Goal: Navigation & Orientation: Understand site structure

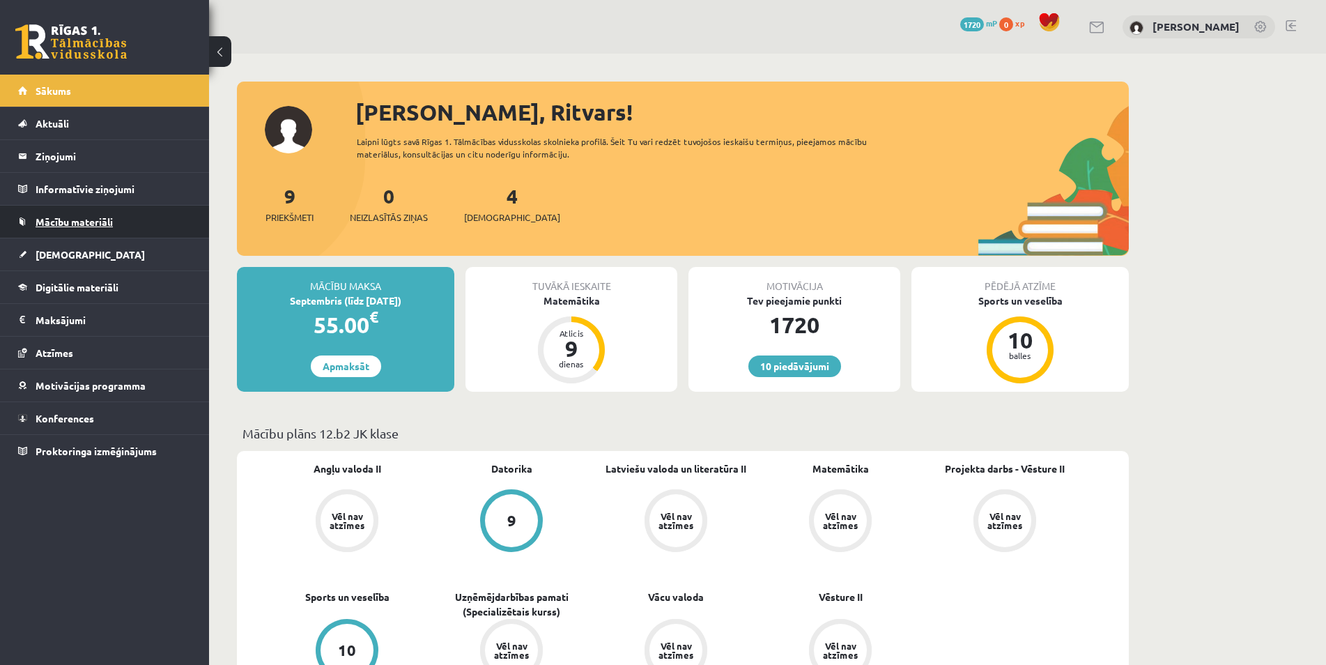
click at [84, 210] on link "Mācību materiāli" at bounding box center [105, 222] width 174 height 32
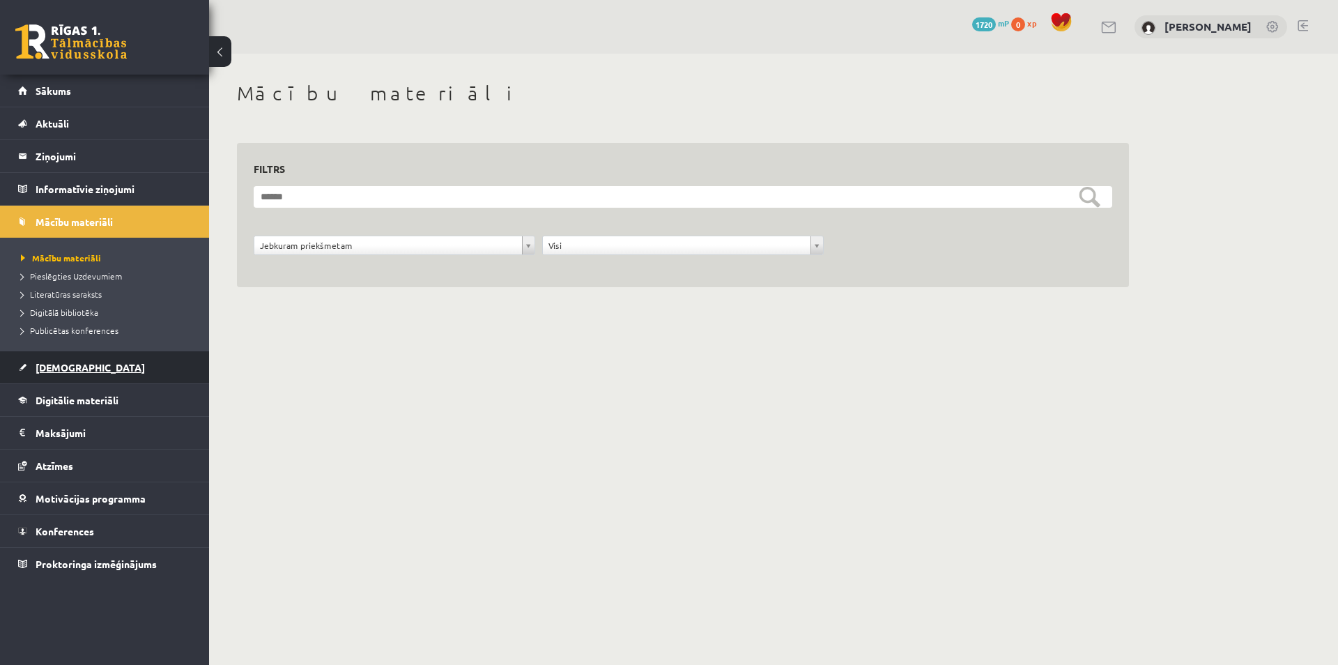
click at [60, 368] on span "[DEMOGRAPHIC_DATA]" at bounding box center [90, 367] width 109 height 13
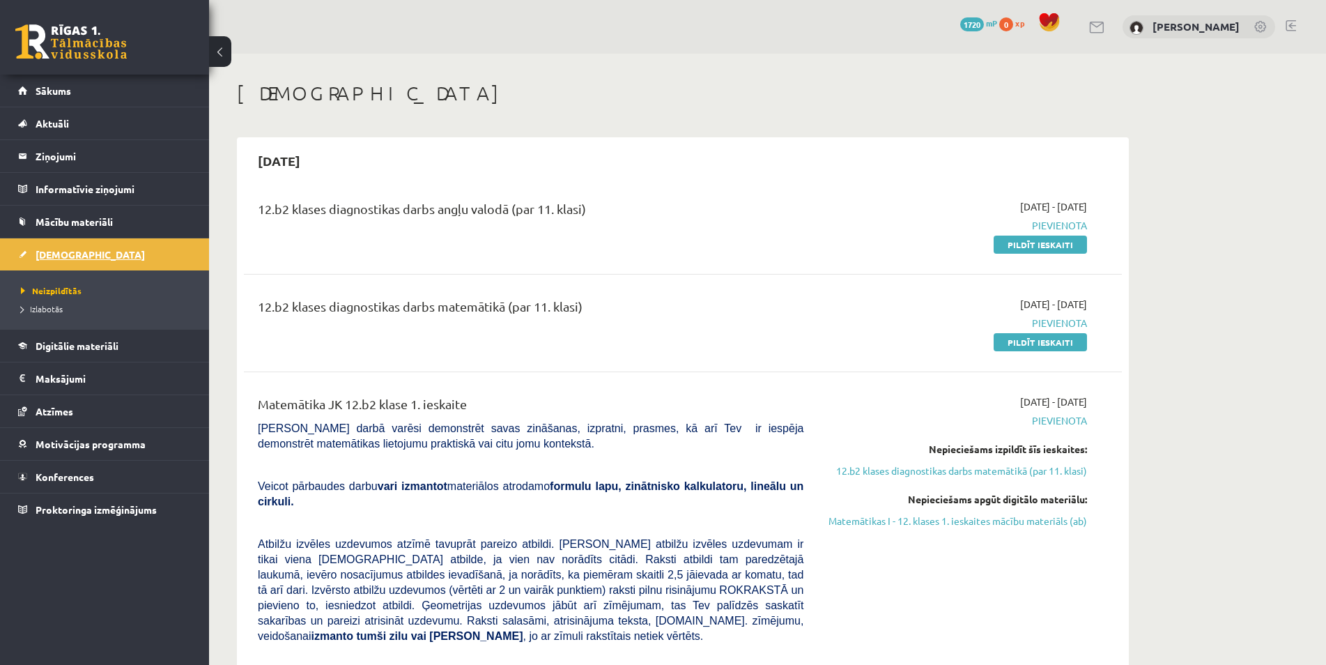
click at [71, 256] on span "[DEMOGRAPHIC_DATA]" at bounding box center [90, 254] width 109 height 13
click at [75, 229] on link "Mācību materiāli" at bounding box center [105, 222] width 174 height 32
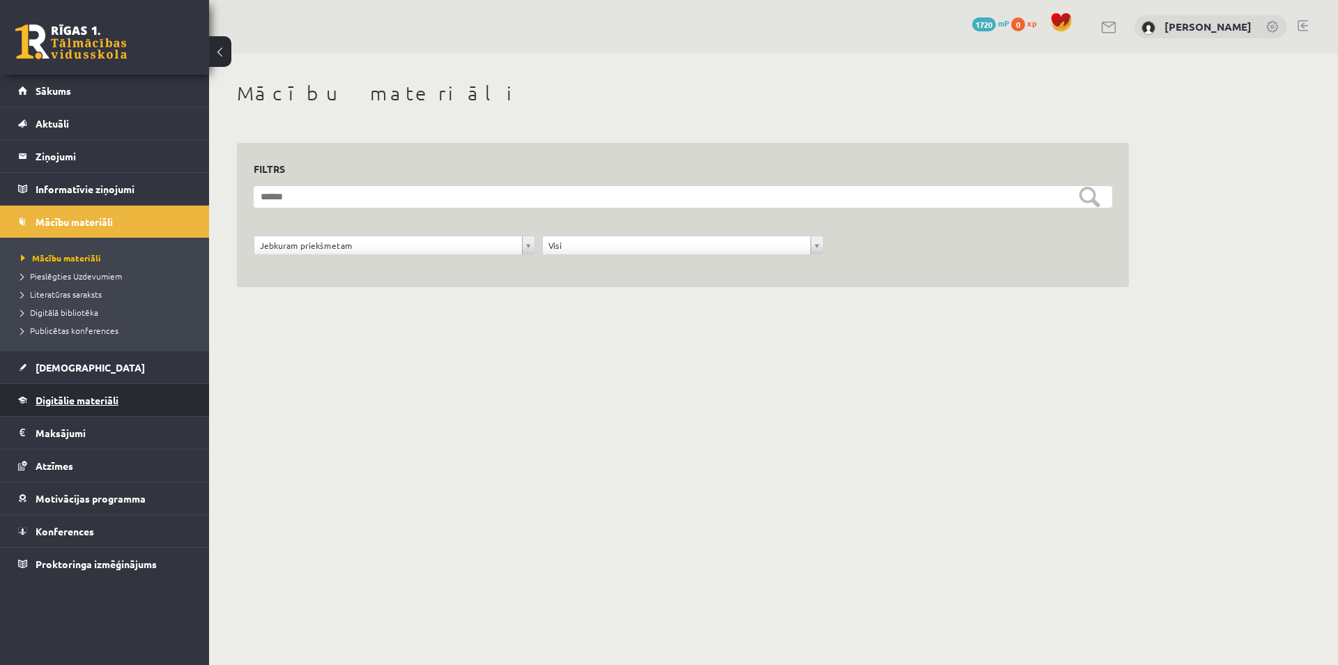
click at [87, 394] on link "Digitālie materiāli" at bounding box center [105, 400] width 174 height 32
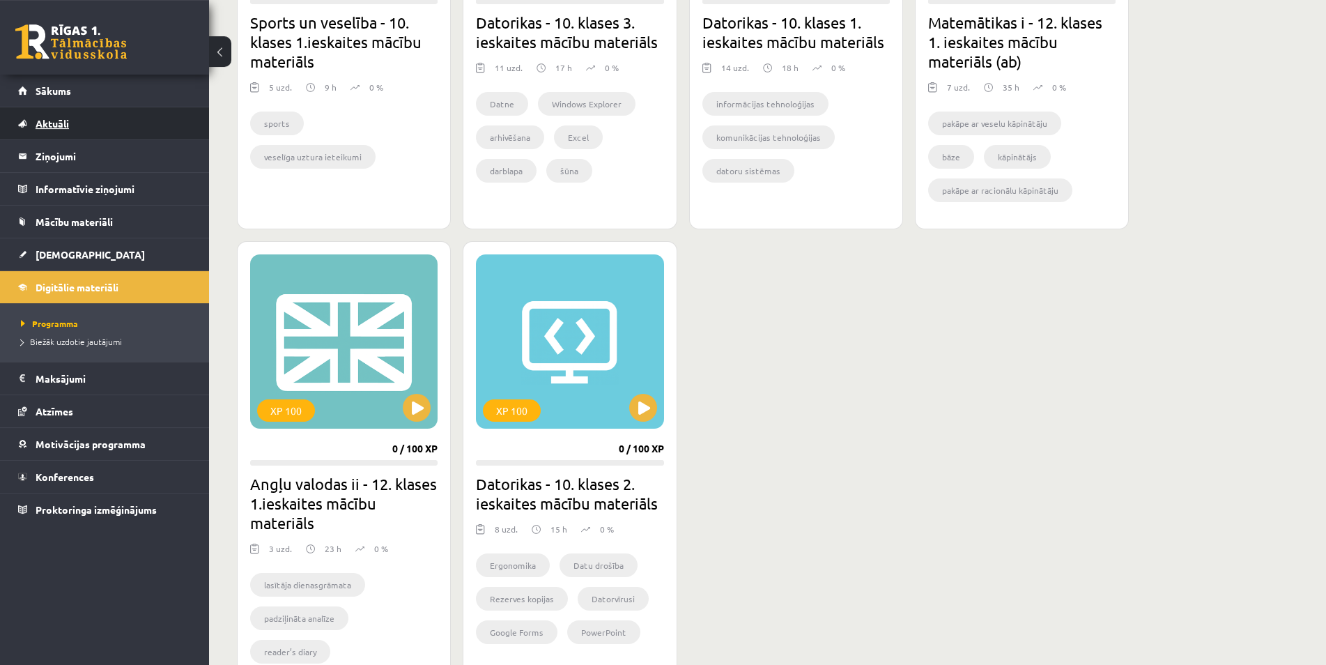
scroll to position [1050, 0]
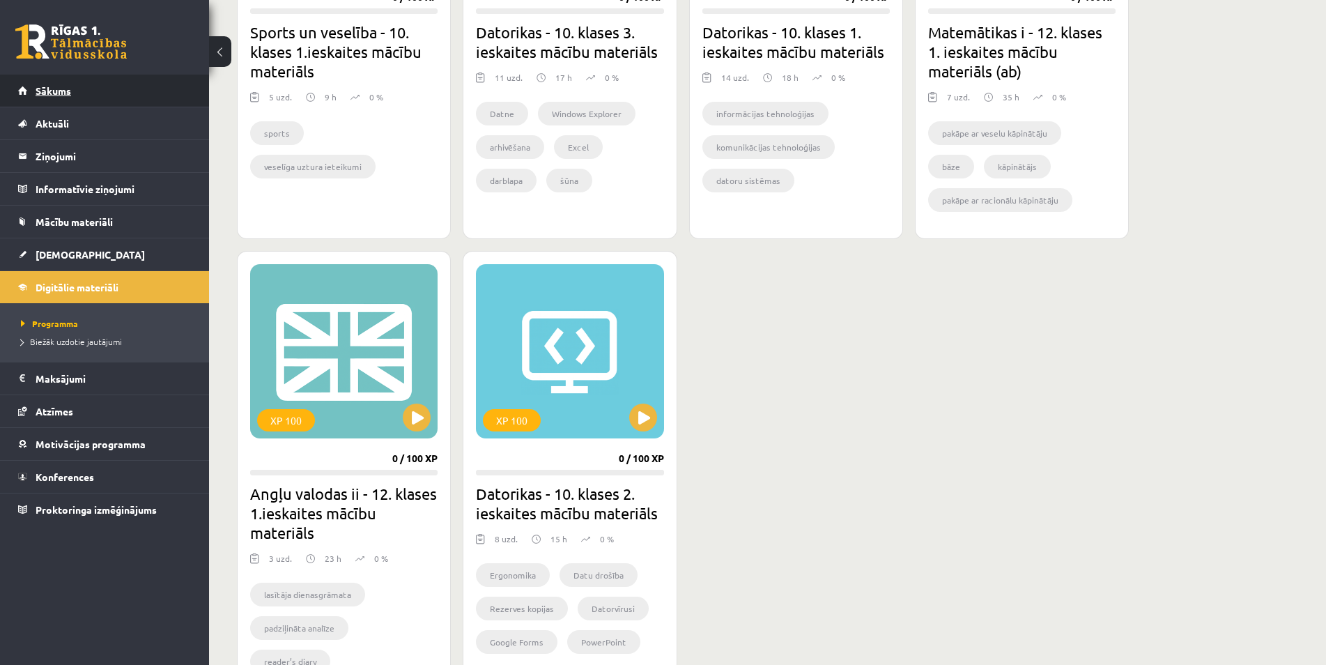
click at [104, 84] on link "Sākums" at bounding box center [105, 91] width 174 height 32
